Goal: Task Accomplishment & Management: Manage account settings

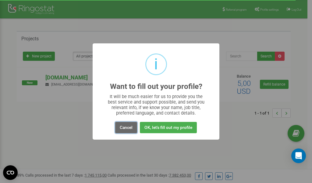
click at [130, 127] on button "Cancel" at bounding box center [126, 127] width 22 height 11
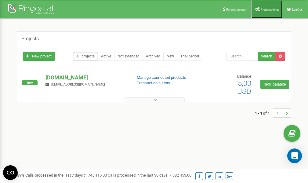
click at [264, 11] on span "Profile settings" at bounding box center [270, 9] width 19 height 3
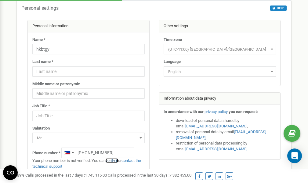
click at [113, 161] on link "verify it" at bounding box center [112, 160] width 13 height 5
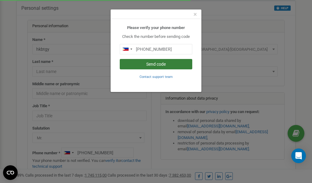
click at [150, 63] on button "Send code" at bounding box center [156, 64] width 73 height 10
